Goal: Information Seeking & Learning: Learn about a topic

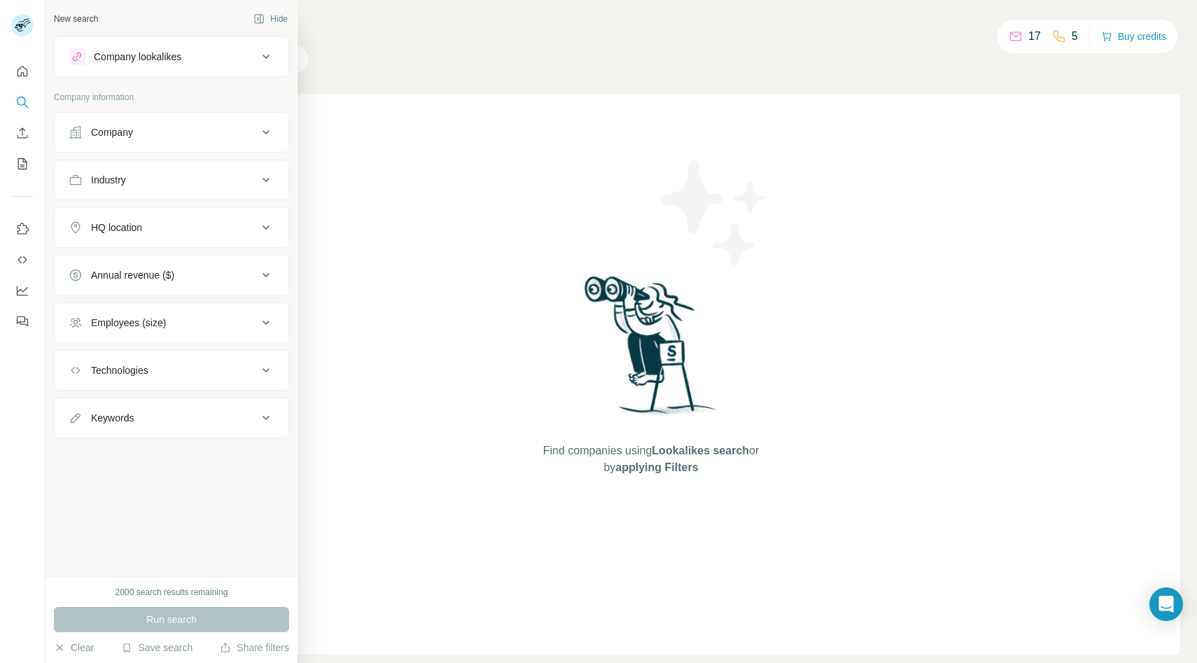
click at [161, 616] on div "Run search" at bounding box center [171, 619] width 235 height 25
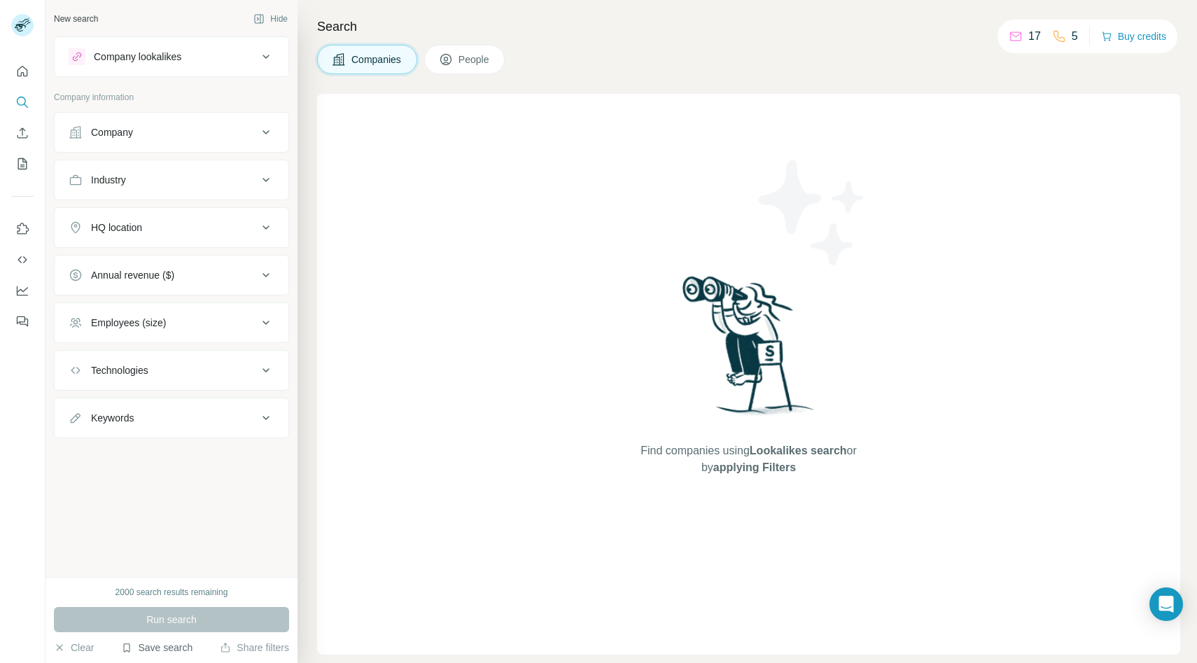
click at [169, 648] on button "Save search" at bounding box center [156, 647] width 71 height 14
click at [191, 623] on div "View my saved searches" at bounding box center [198, 623] width 148 height 28
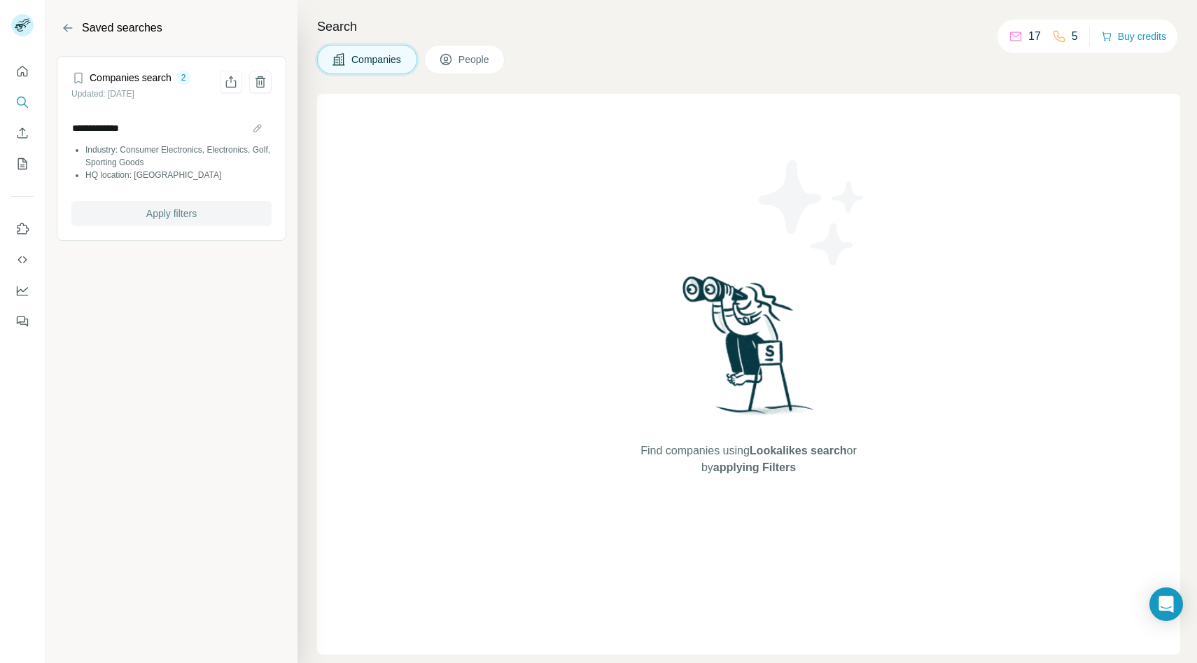
click at [229, 216] on button "Apply filters" at bounding box center [171, 213] width 200 height 25
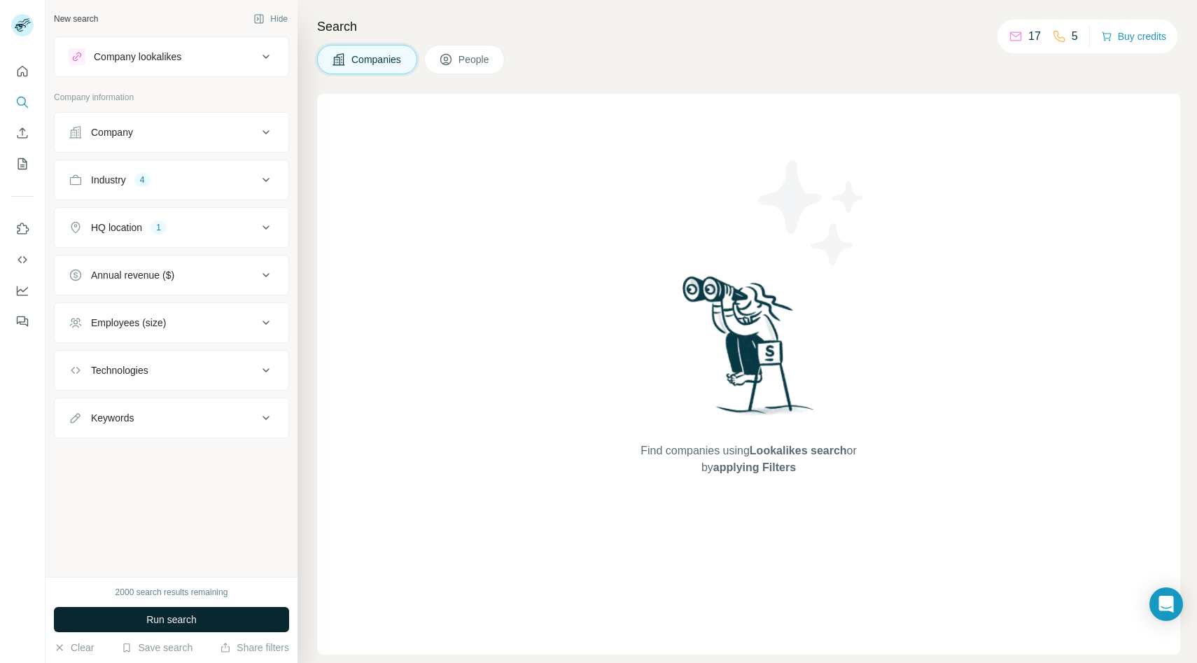
click at [173, 616] on span "Run search" at bounding box center [171, 619] width 50 height 14
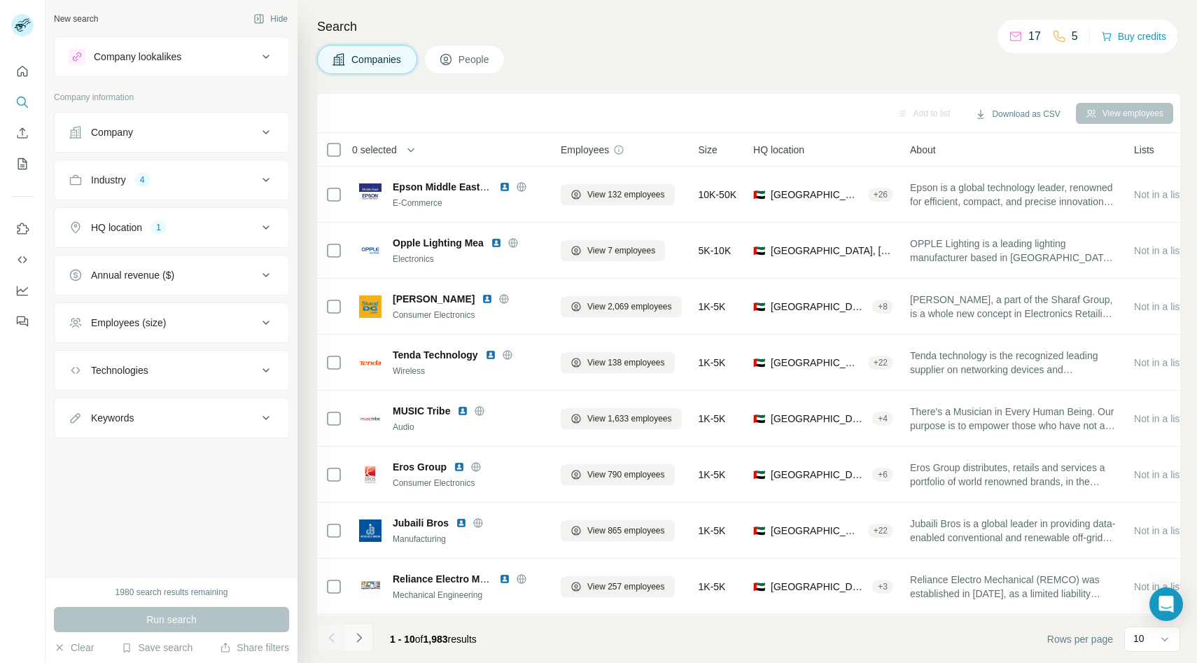
click at [361, 637] on icon "Navigate to next page" at bounding box center [359, 637] width 14 height 14
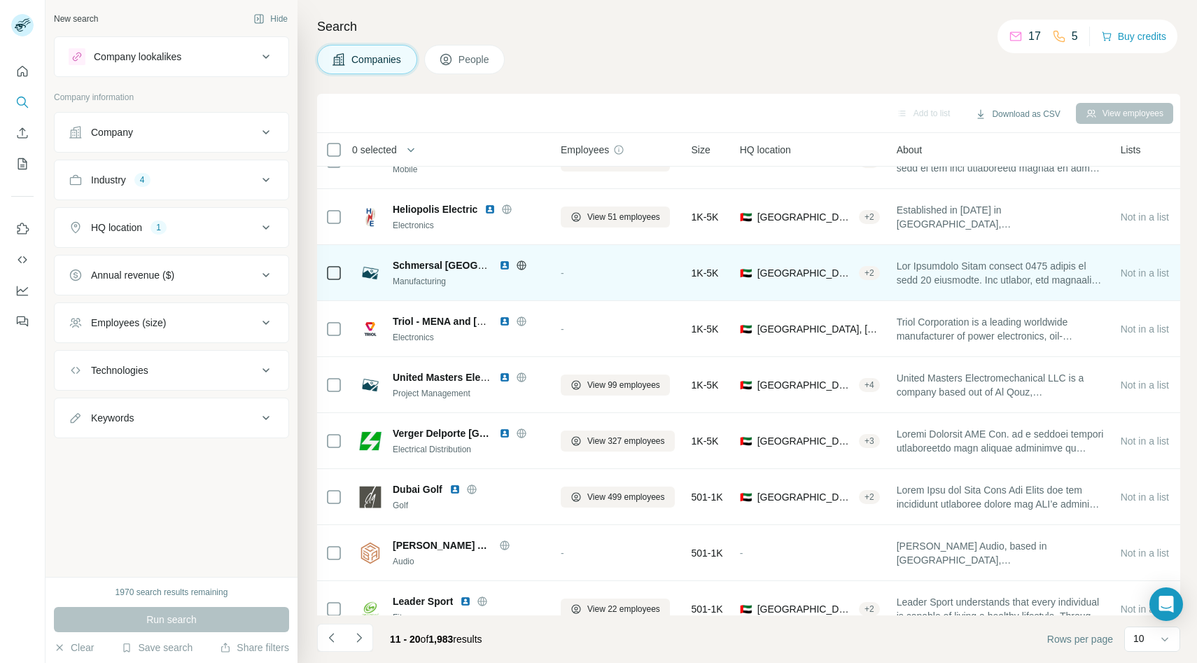
scroll to position [111, 0]
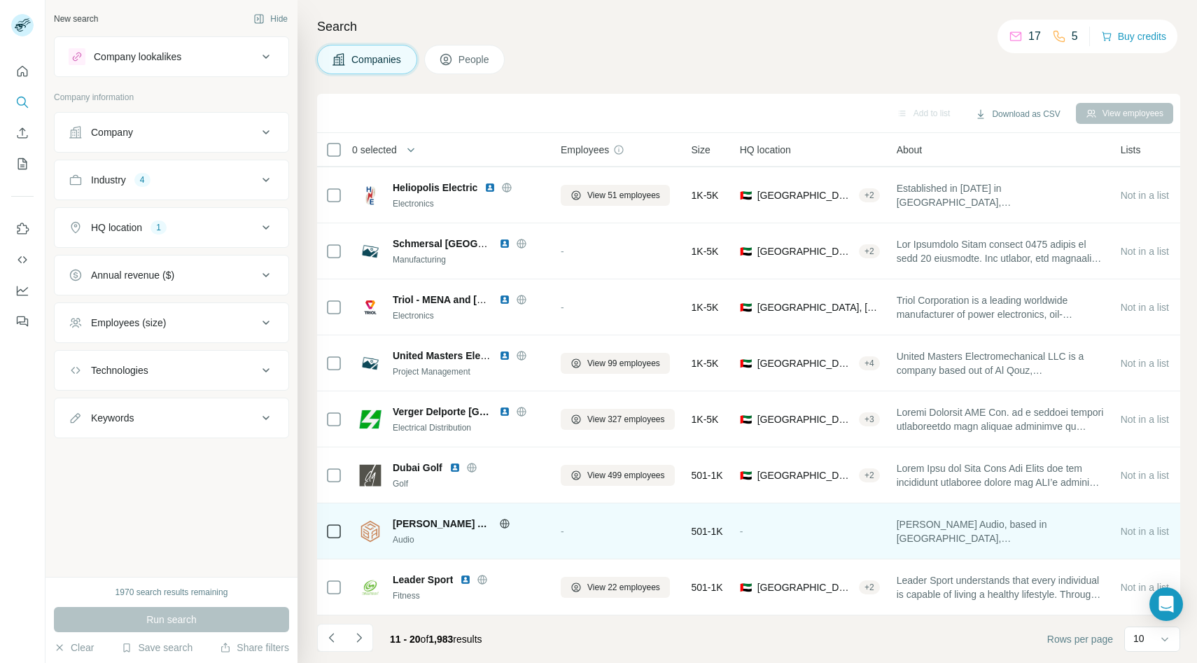
click at [502, 522] on icon at bounding box center [503, 523] width 3 height 9
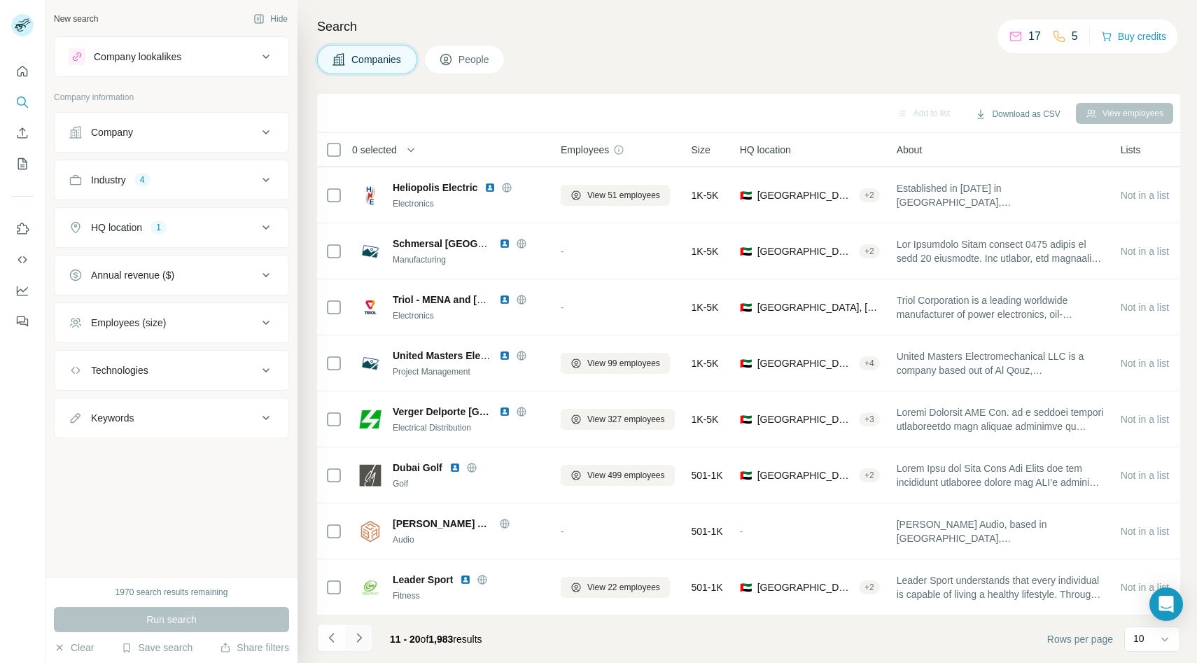
click at [369, 635] on button "Navigate to next page" at bounding box center [359, 637] width 28 height 28
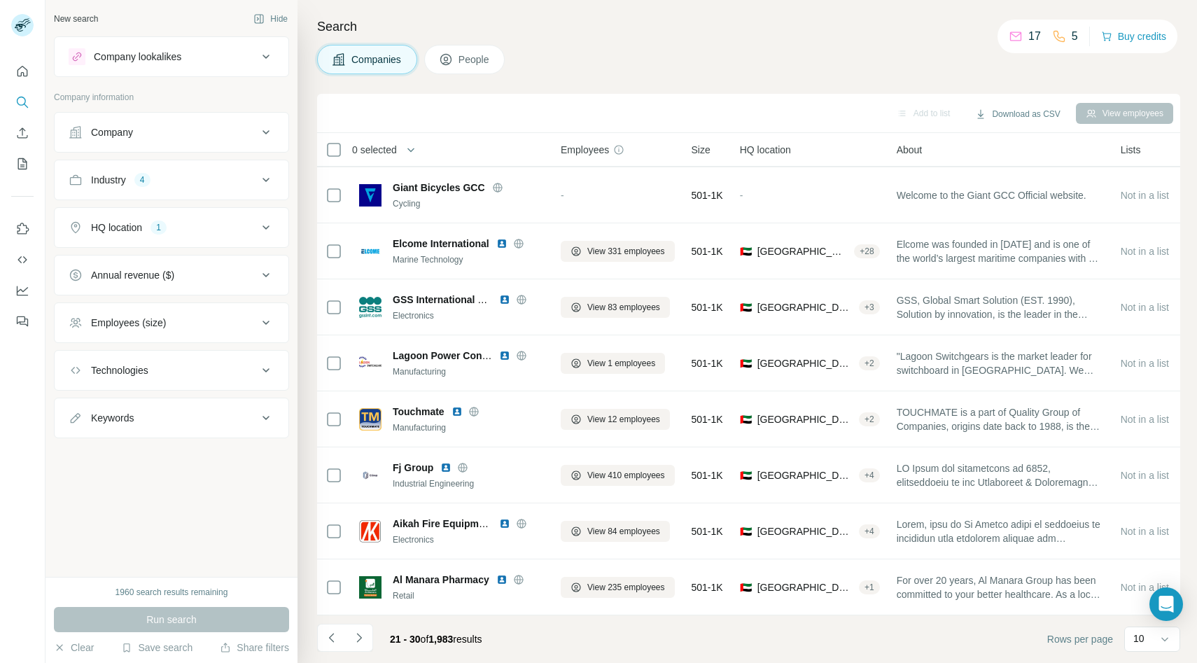
click at [265, 175] on icon at bounding box center [266, 179] width 17 height 17
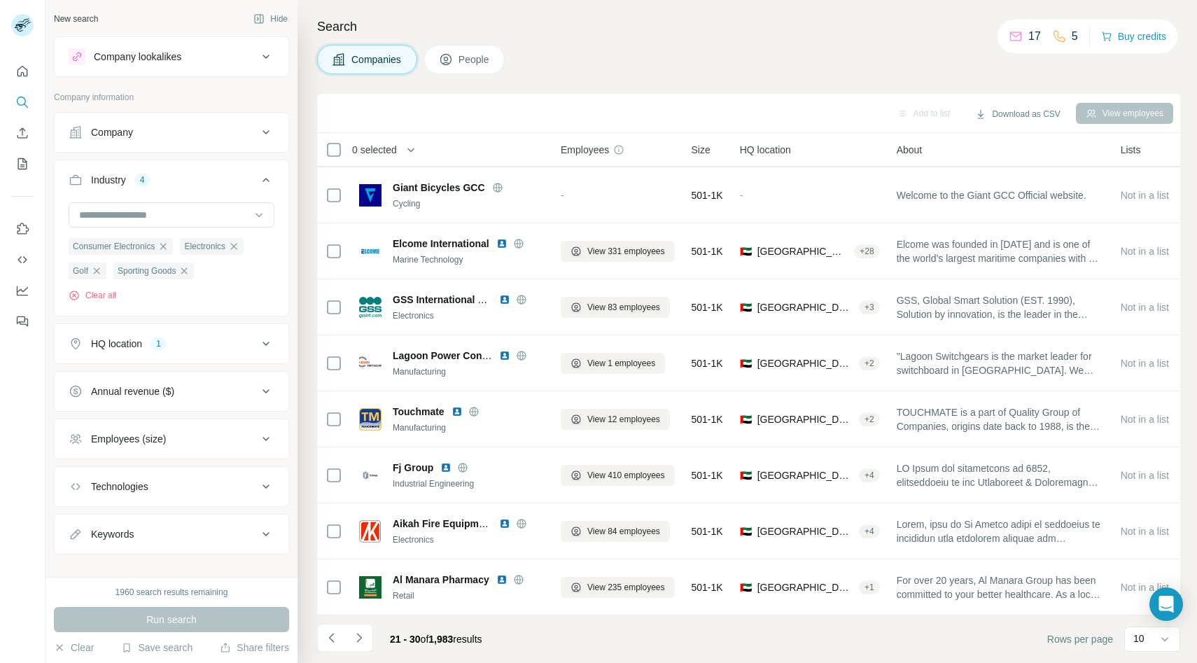
click at [265, 346] on icon at bounding box center [266, 343] width 17 height 17
click at [305, 432] on div "Search Companies People Add to list Download as CSV View employees 0 selected C…" at bounding box center [746, 331] width 899 height 663
